Goal: Task Accomplishment & Management: Manage account settings

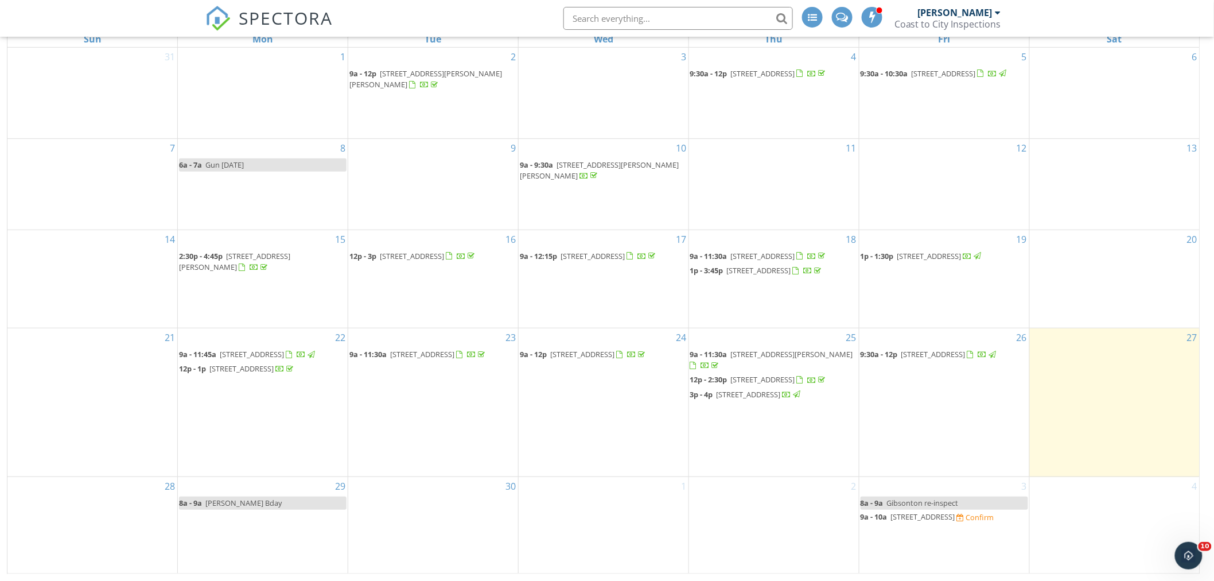
drag, startPoint x: 934, startPoint y: 508, endPoint x: 925, endPoint y: 514, distance: 11.1
click at [925, 514] on span "[STREET_ADDRESS]" at bounding box center [923, 516] width 64 height 10
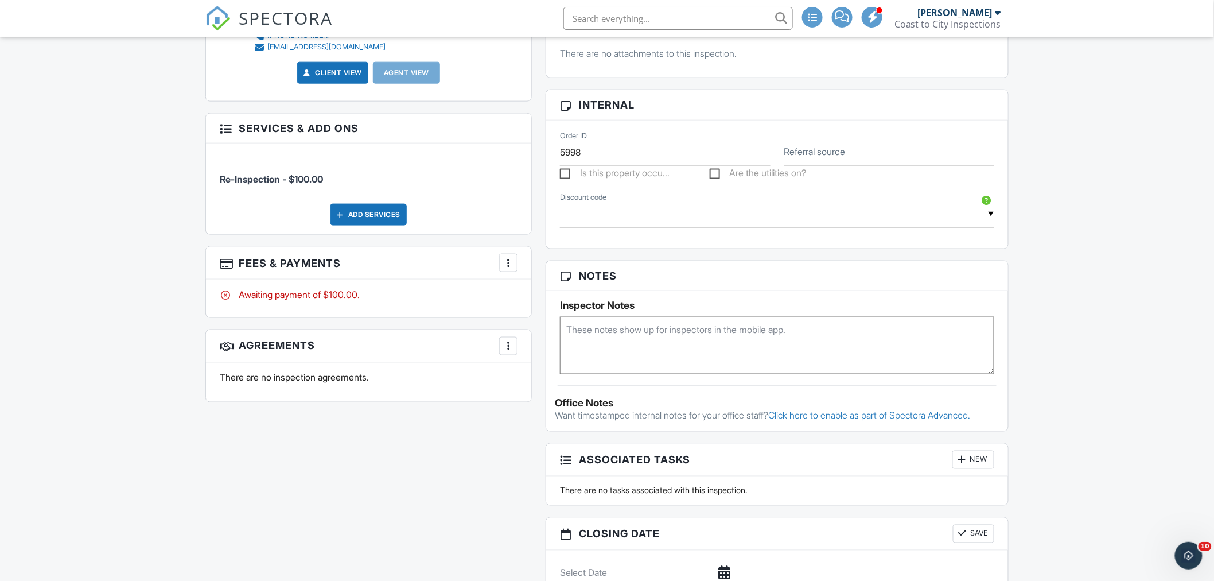
scroll to position [478, 0]
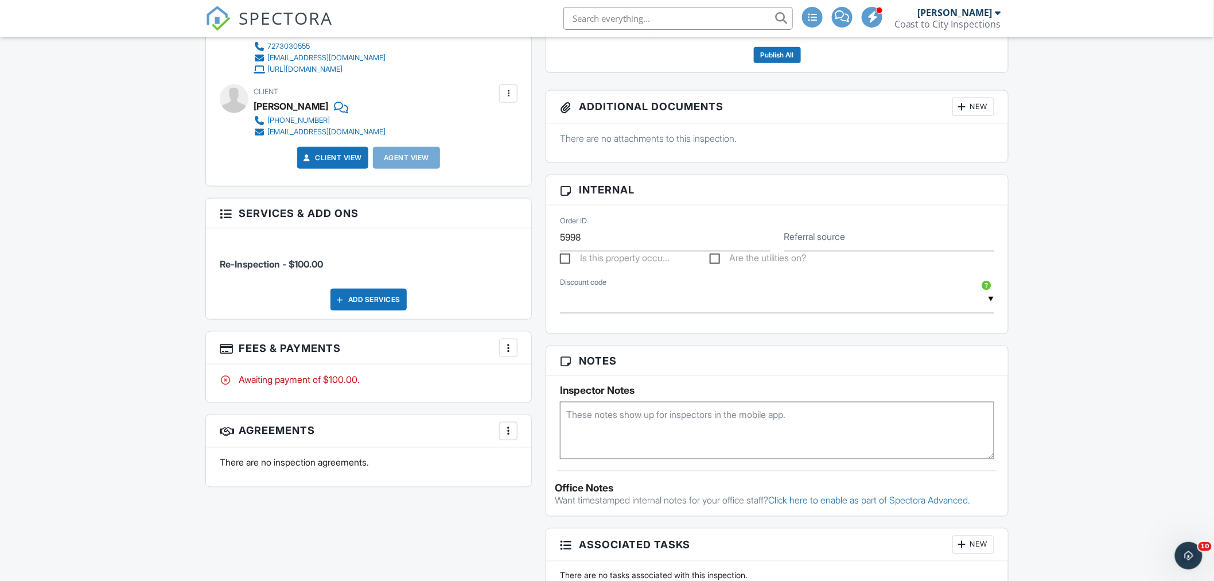
click at [683, 414] on textarea at bounding box center [777, 430] width 434 height 57
type textarea "[PERSON_NAME]"
click at [961, 371] on h3 "Notes" at bounding box center [777, 361] width 462 height 30
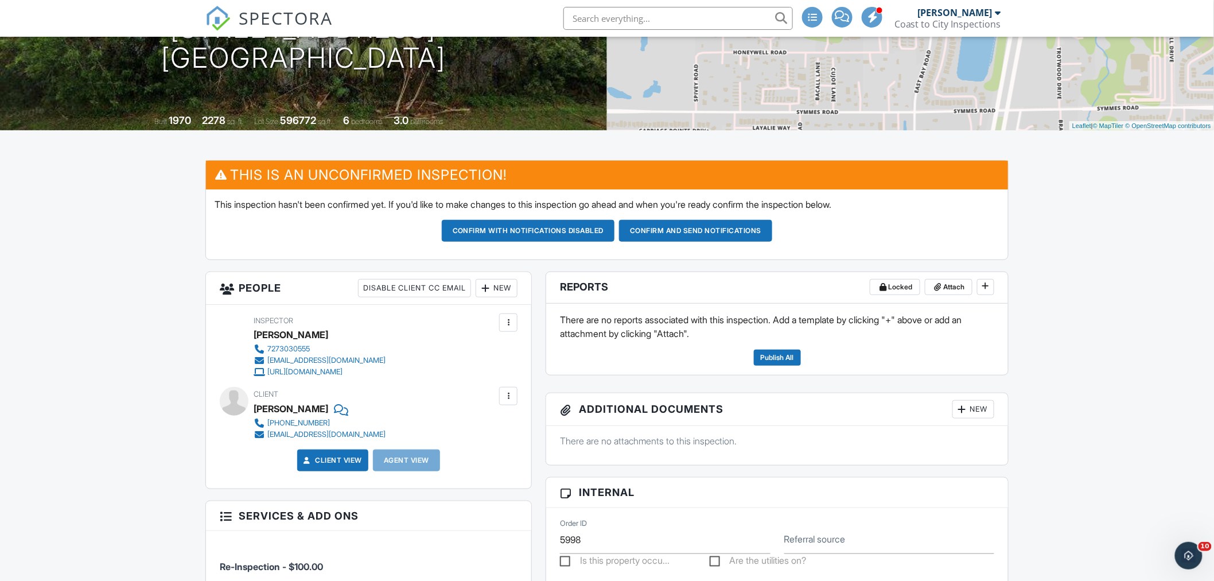
scroll to position [96, 0]
